Goal: Transaction & Acquisition: Purchase product/service

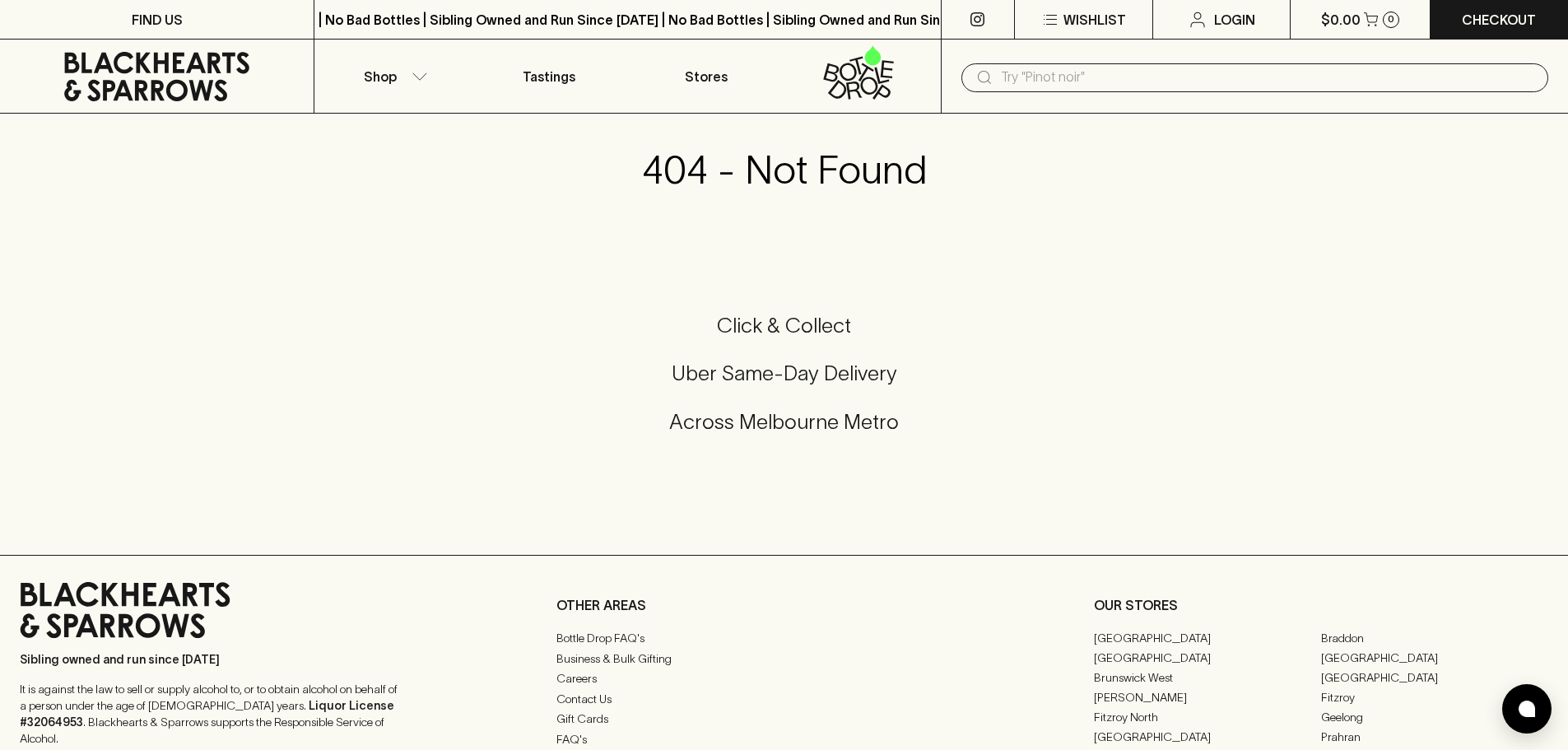
click at [1120, 75] on input "text" at bounding box center [1268, 77] width 534 height 26
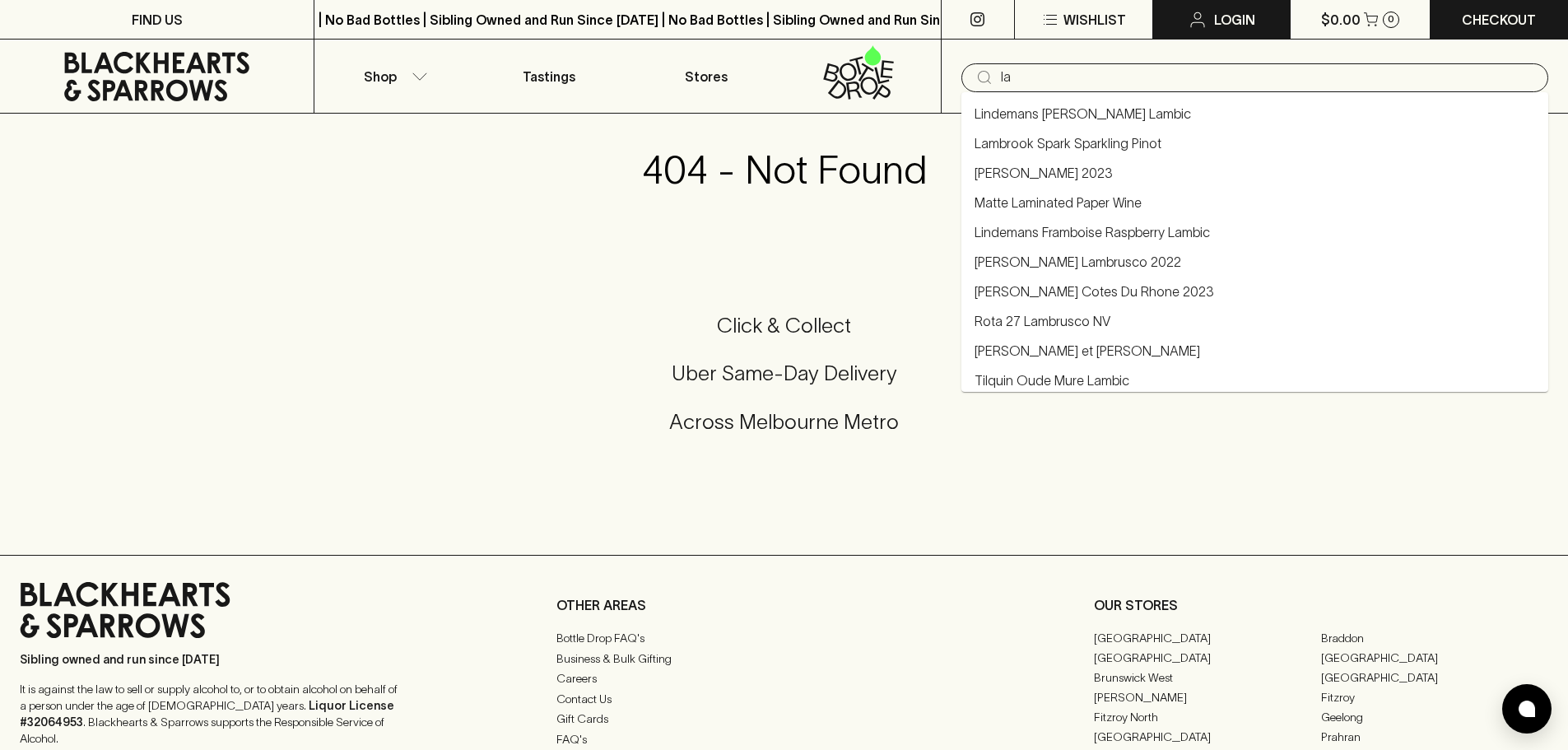
type input "l"
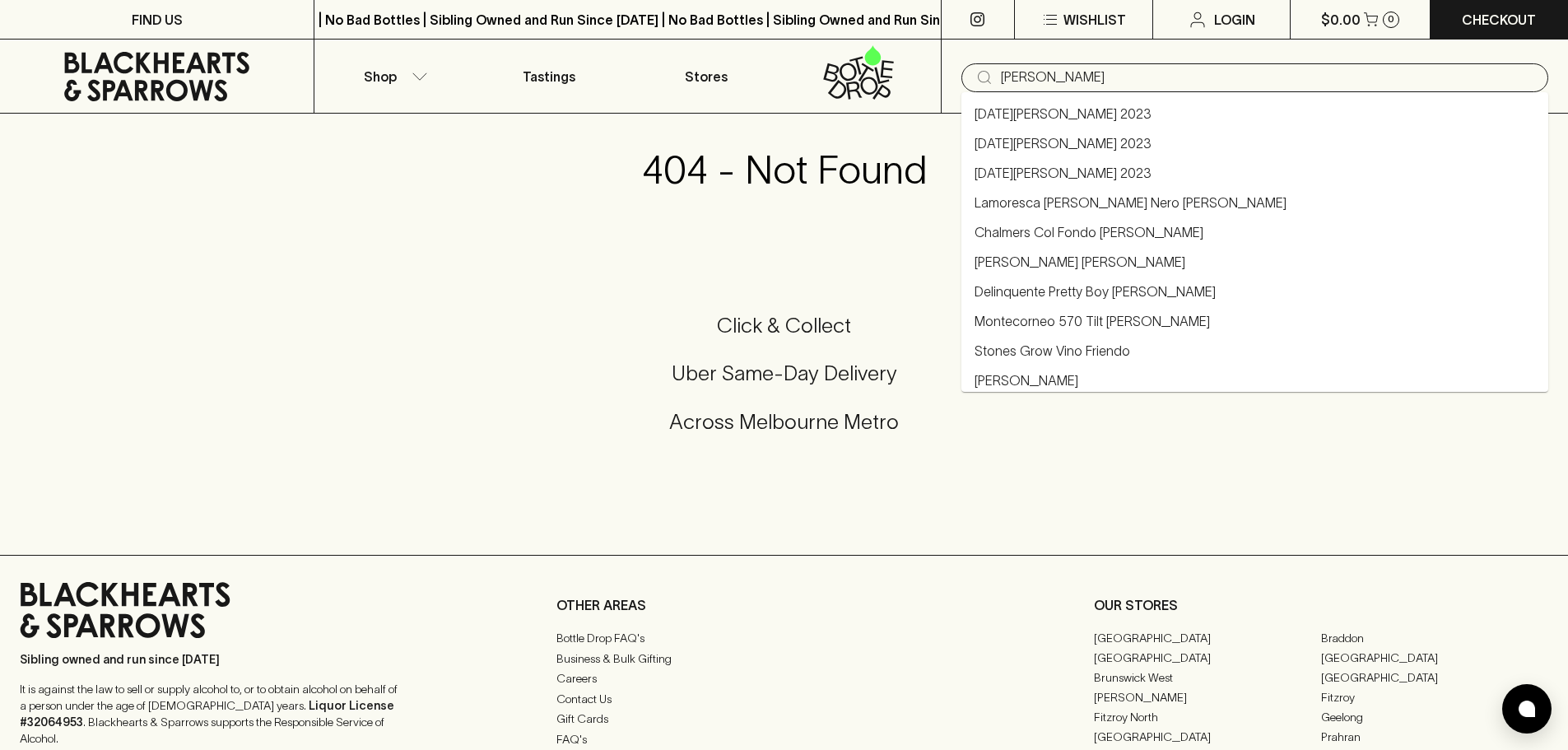
click at [1100, 197] on link "Lamoresca [PERSON_NAME] Nero [PERSON_NAME]" at bounding box center [1130, 202] width 312 height 20
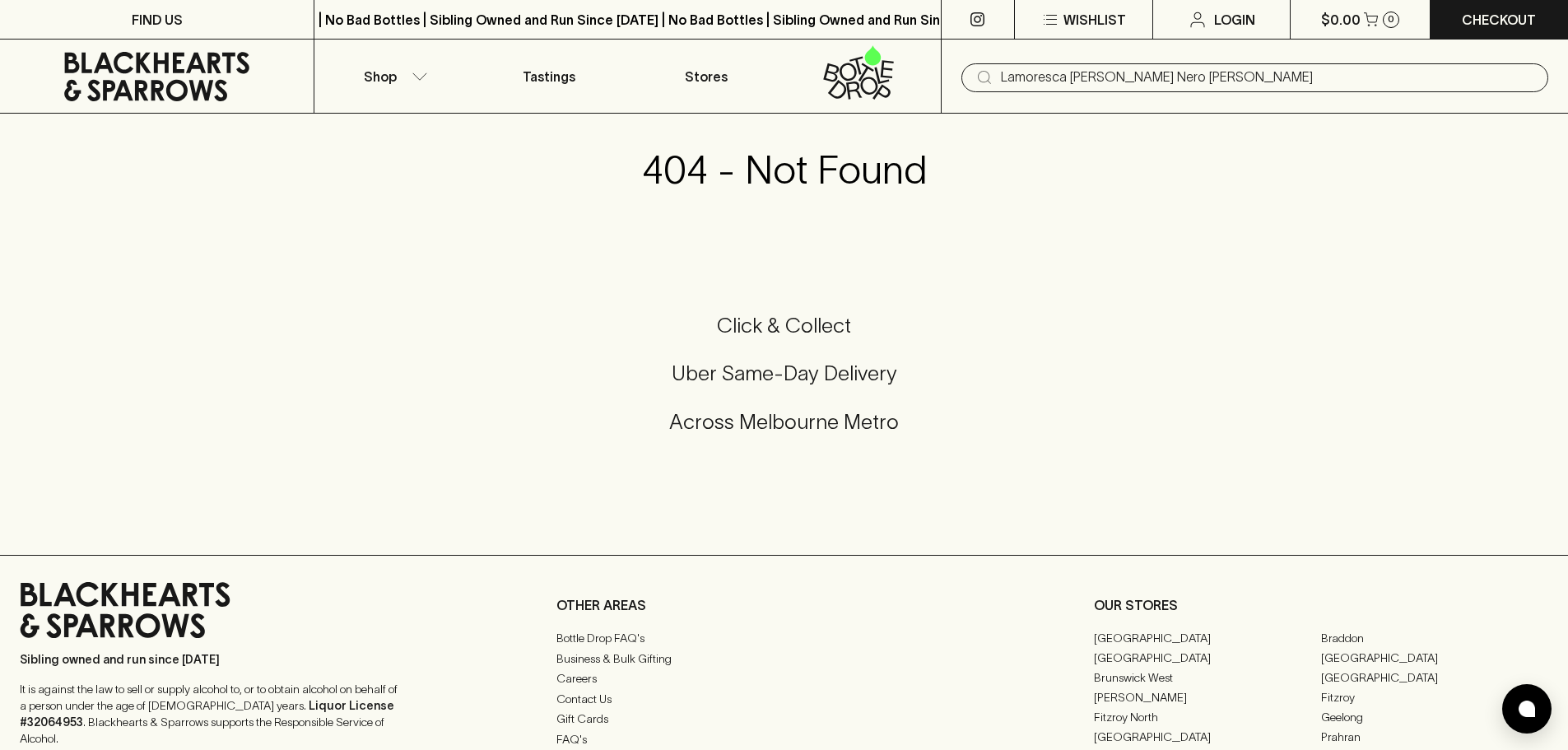
type input "Lamoresca [PERSON_NAME] Nero [PERSON_NAME]"
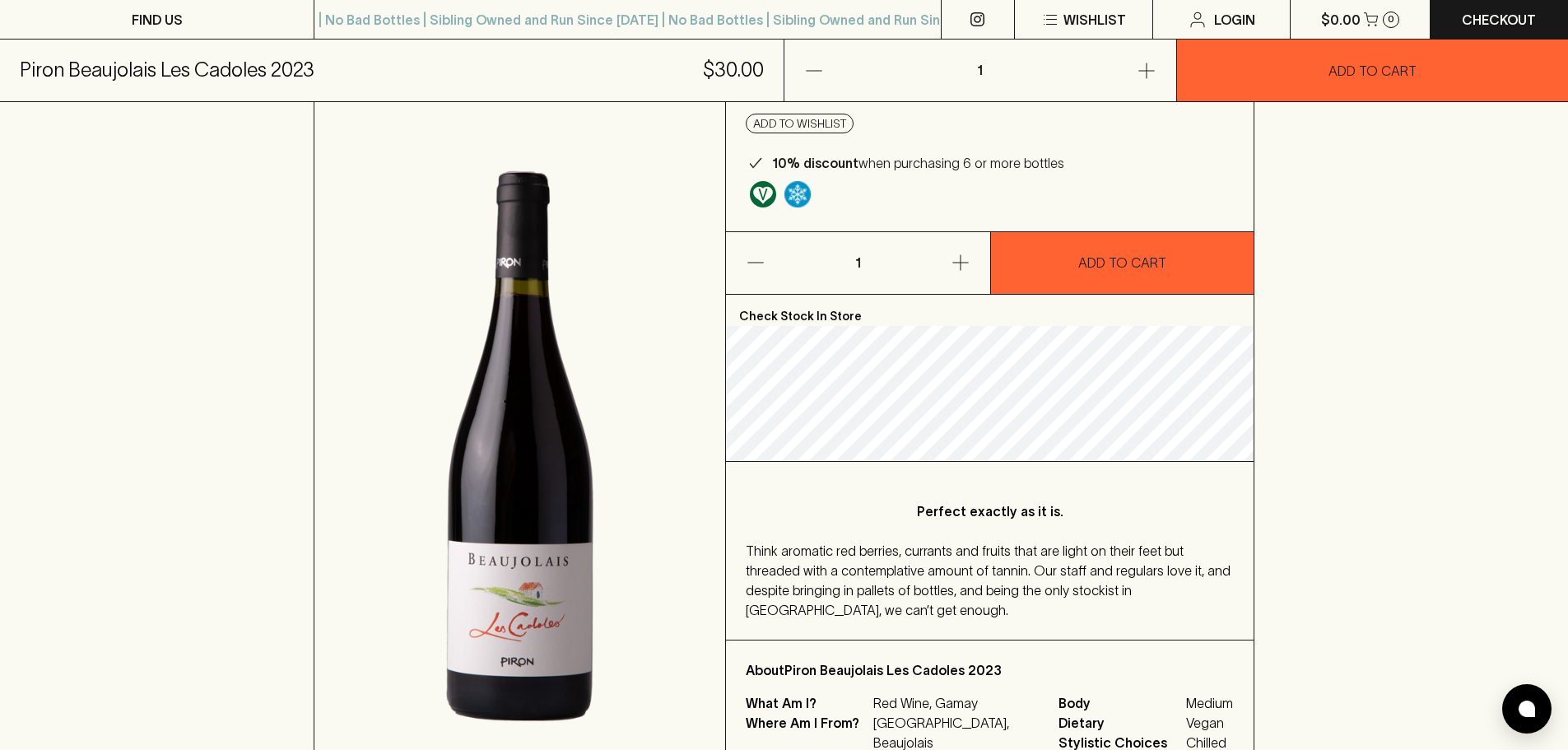
scroll to position [576, 0]
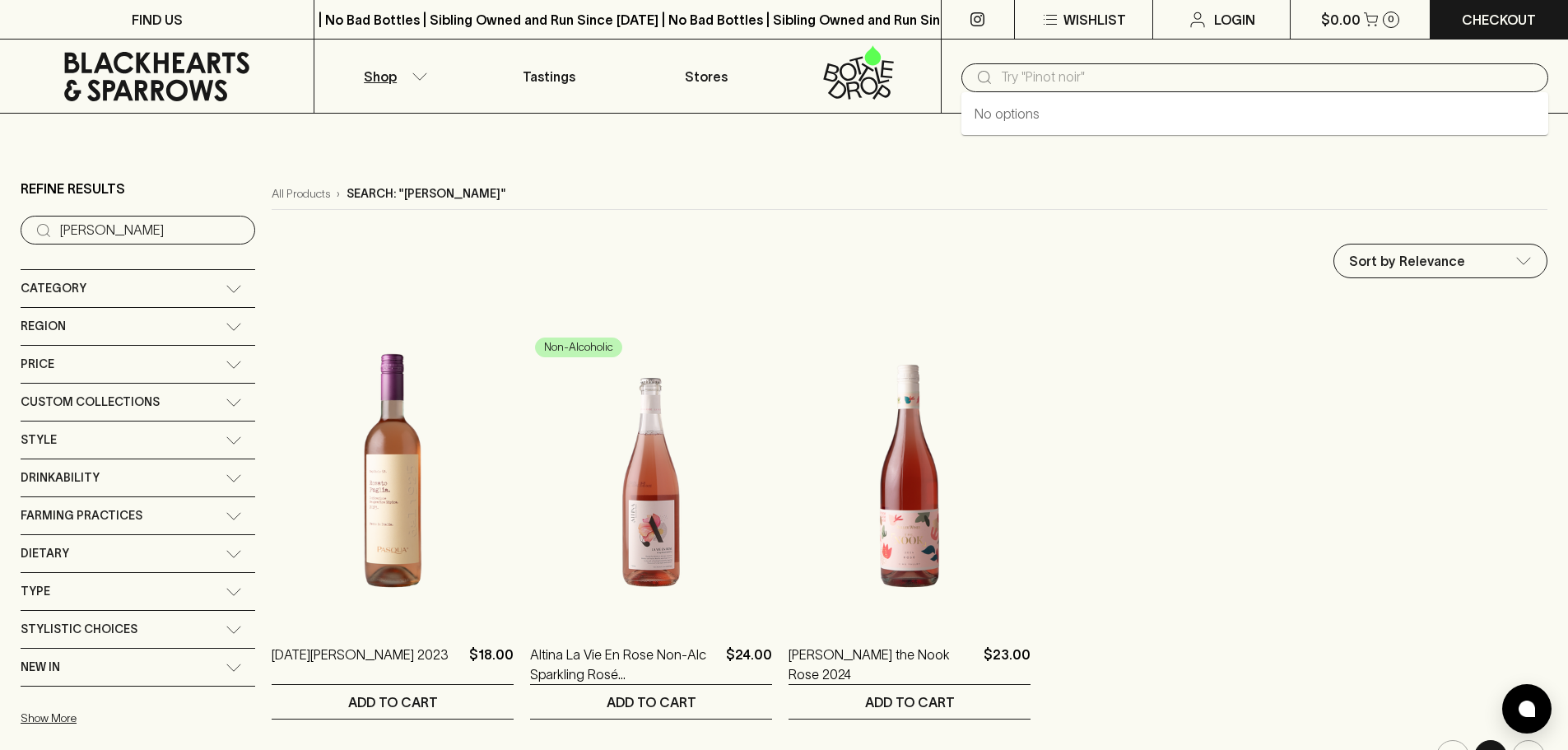
click at [1285, 76] on input "text" at bounding box center [1268, 77] width 534 height 26
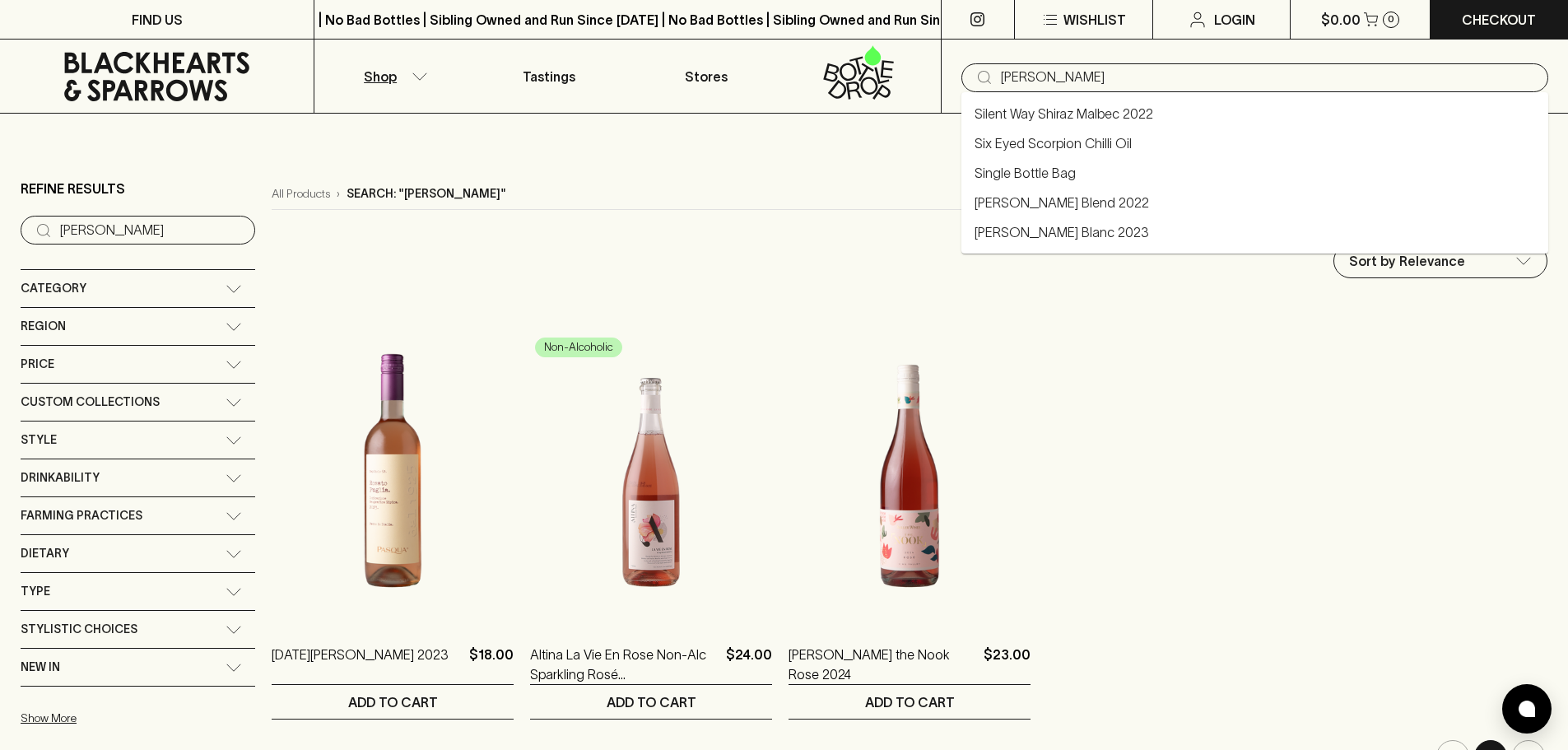
type input "sigurd"
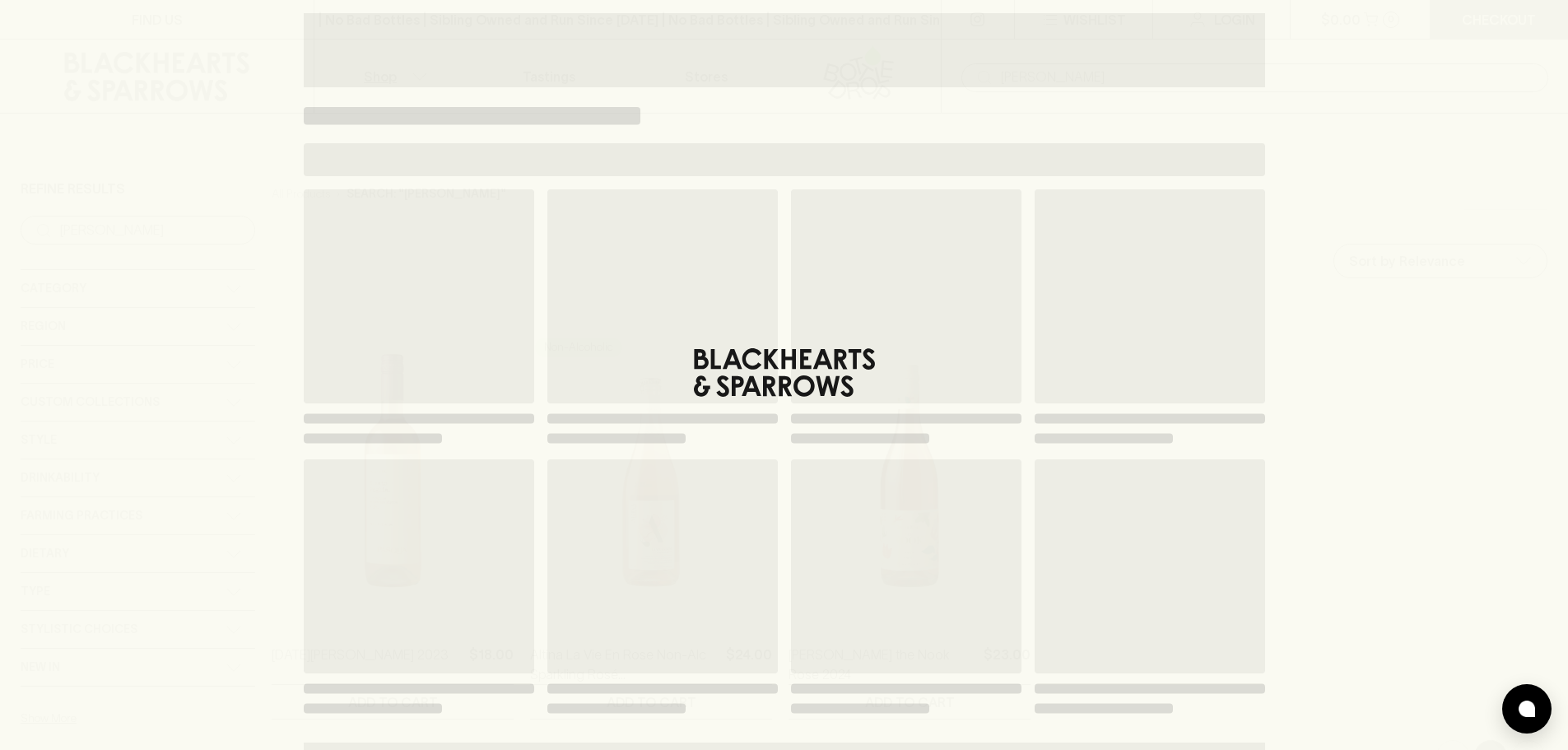
type input "sigurd"
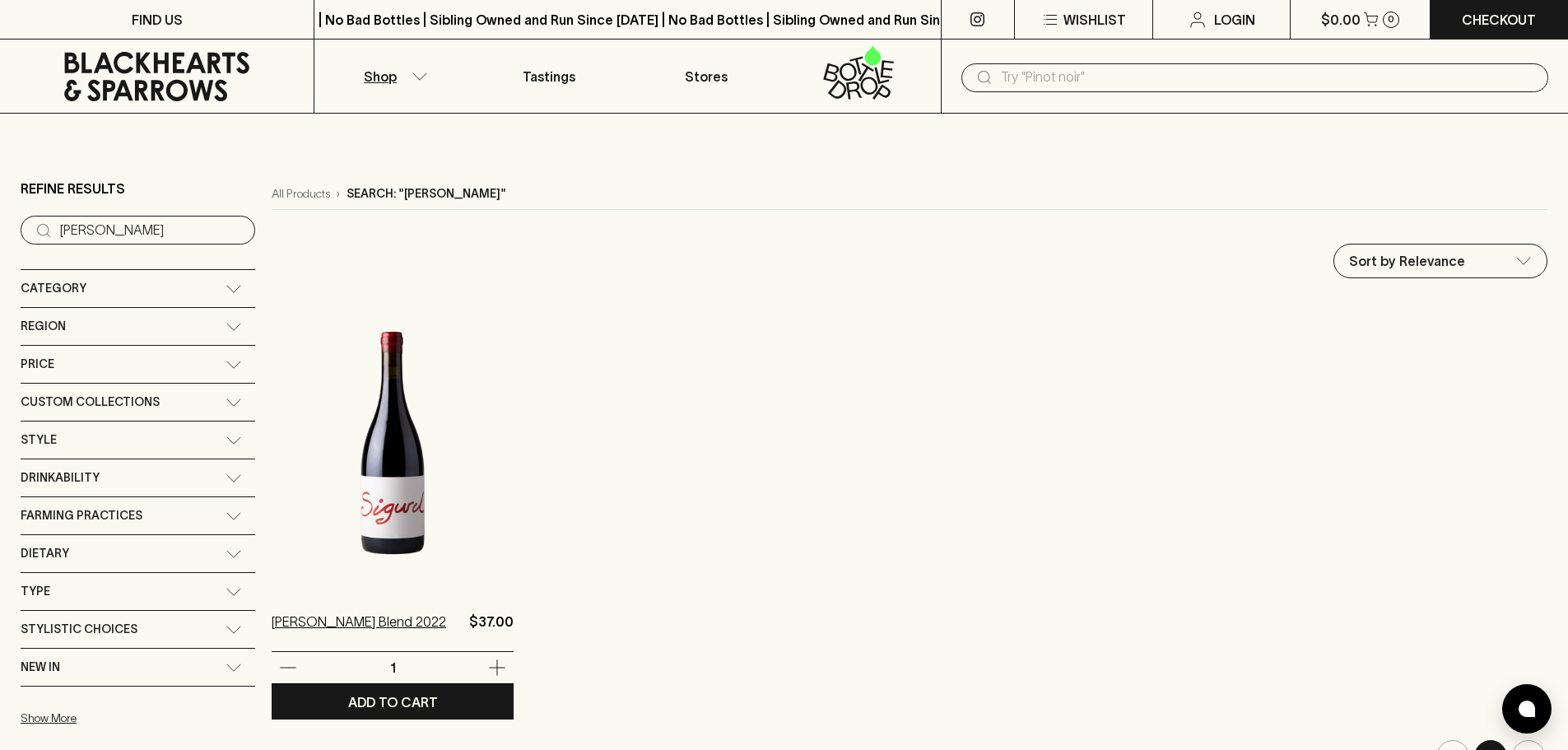
click at [350, 620] on p "Sigurd Red Blend 2022" at bounding box center [358, 631] width 174 height 39
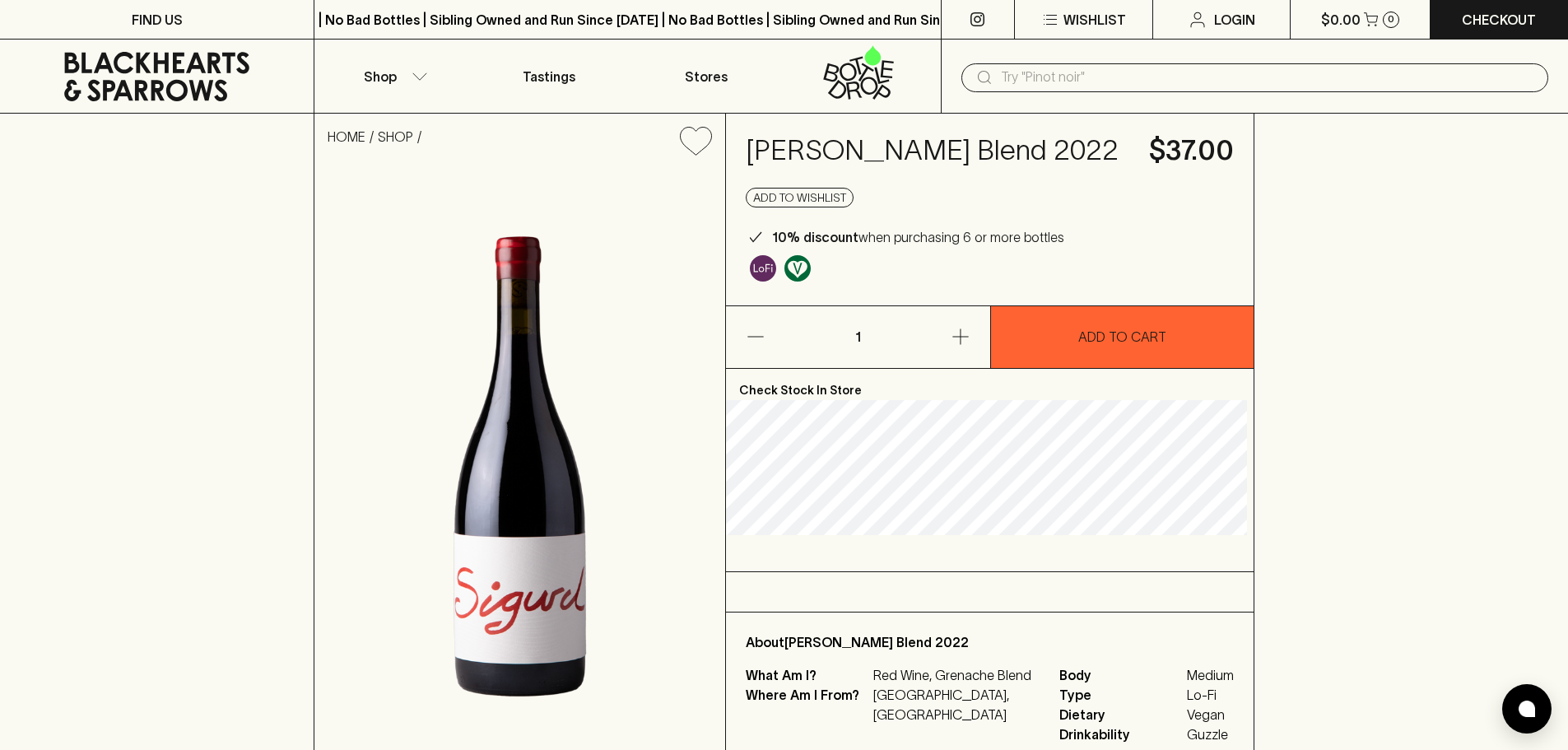
drag, startPoint x: 34, startPoint y: 509, endPoint x: 14, endPoint y: 372, distance: 138.5
click at [34, 508] on div "HOME SHOP Sigurd Red Blend 2022 $37.00 Add to wishlist 10% discount when purcha…" at bounding box center [784, 439] width 1568 height 651
